Goal: Navigation & Orientation: Go to known website

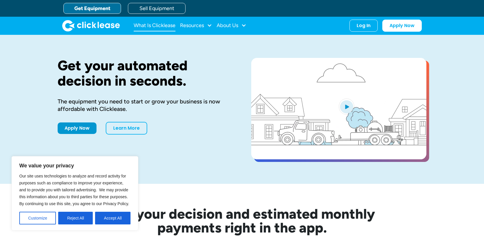
click at [145, 22] on link "What Is Clicklease" at bounding box center [155, 26] width 42 height 12
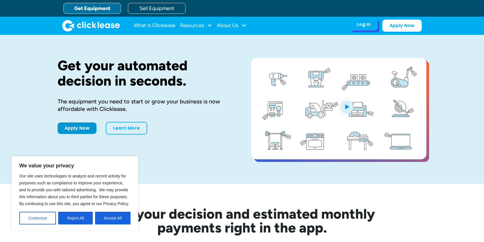
click at [363, 29] on div "Log In Account login I use Clicklease to get my equipment Partner Portal I offe…" at bounding box center [363, 24] width 28 height 12
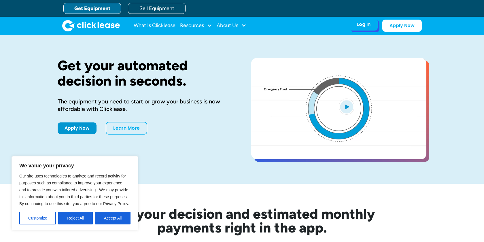
click at [367, 24] on div "Log In" at bounding box center [364, 25] width 14 height 6
